Goal: Information Seeking & Learning: Learn about a topic

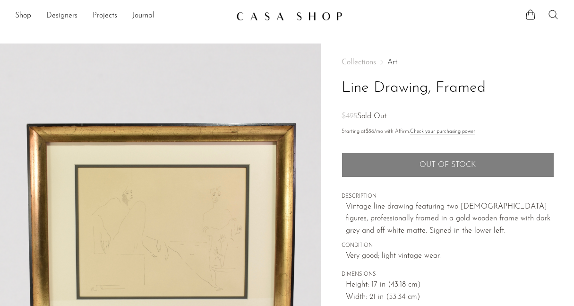
click at [390, 61] on link "Art" at bounding box center [393, 63] width 10 height 8
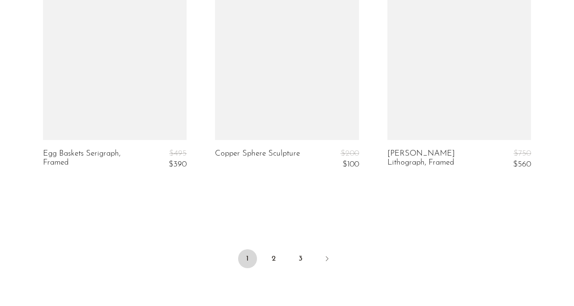
scroll to position [3006, 0]
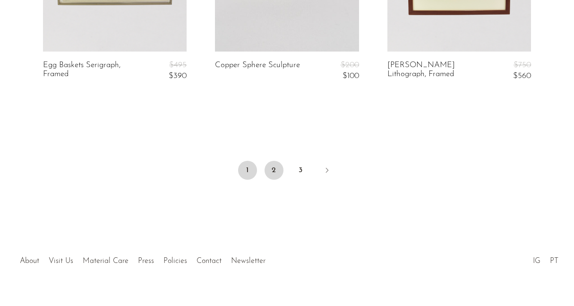
click at [275, 161] on link "2" at bounding box center [274, 170] width 19 height 19
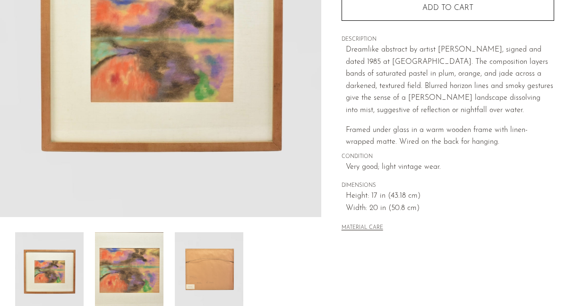
scroll to position [231, 0]
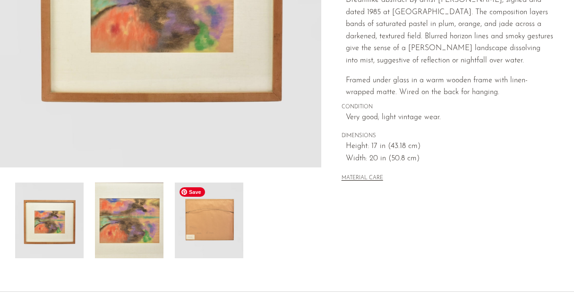
click at [199, 224] on img at bounding box center [209, 220] width 69 height 76
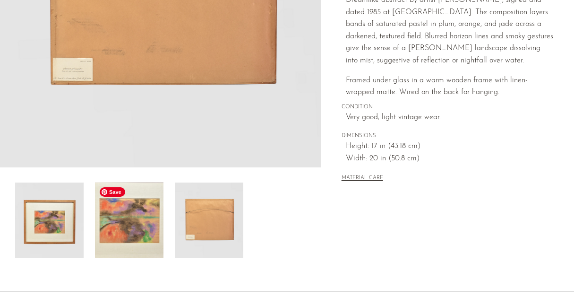
click at [138, 223] on img at bounding box center [129, 220] width 69 height 76
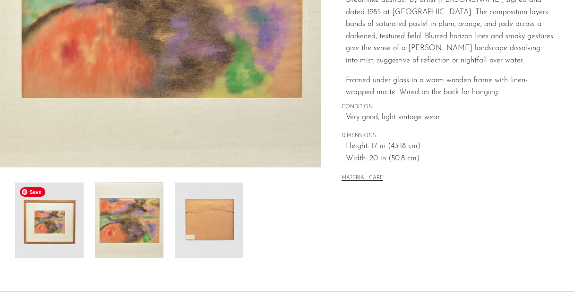
click at [75, 235] on img at bounding box center [49, 220] width 69 height 76
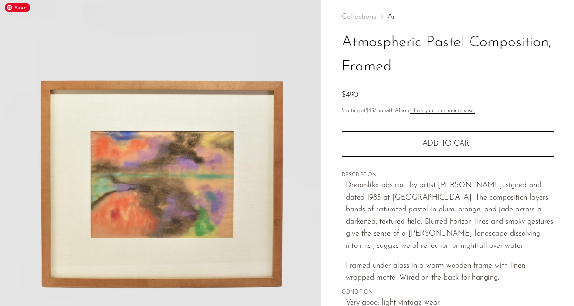
scroll to position [34, 0]
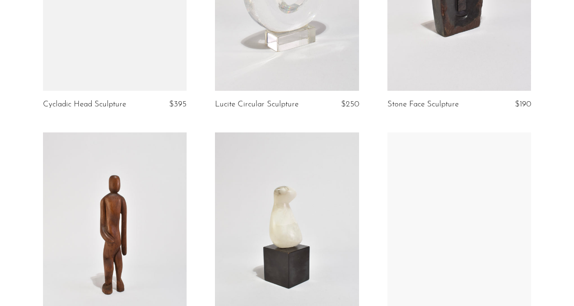
scroll to position [1452, 0]
